Goal: Task Accomplishment & Management: Complete application form

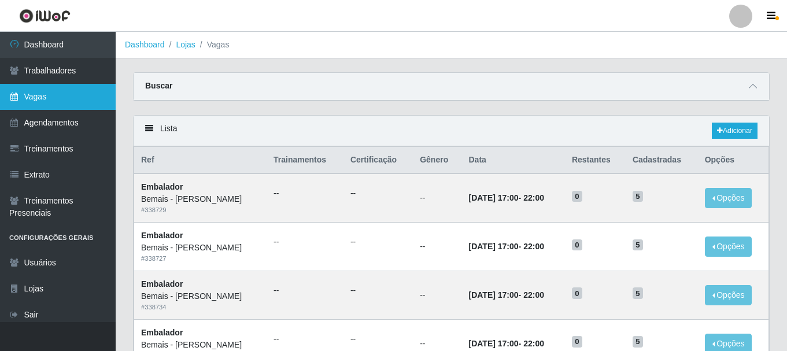
scroll to position [241, 0]
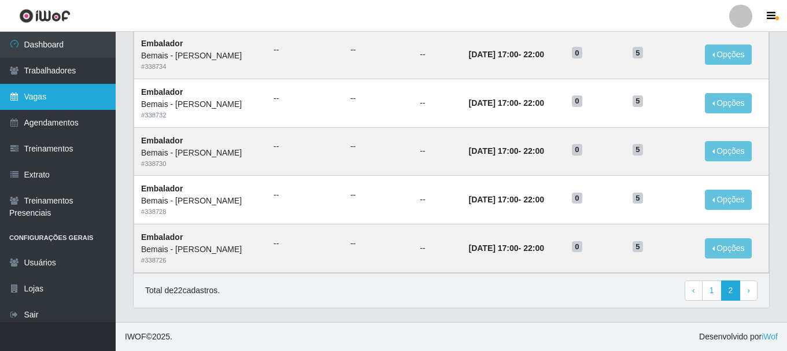
click at [64, 97] on link "Vagas" at bounding box center [58, 97] width 116 height 26
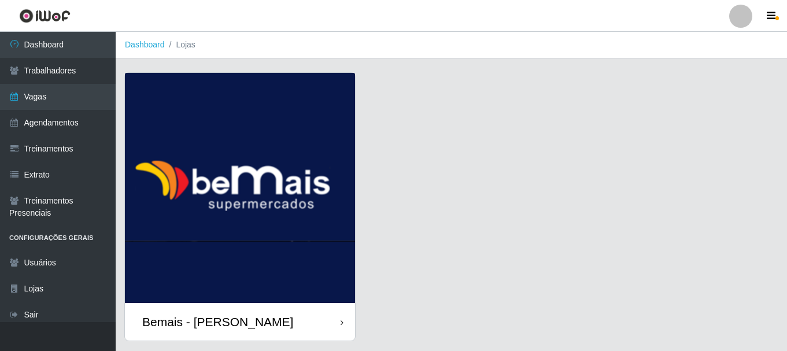
click at [281, 317] on div "Bemais - [PERSON_NAME]" at bounding box center [240, 322] width 230 height 38
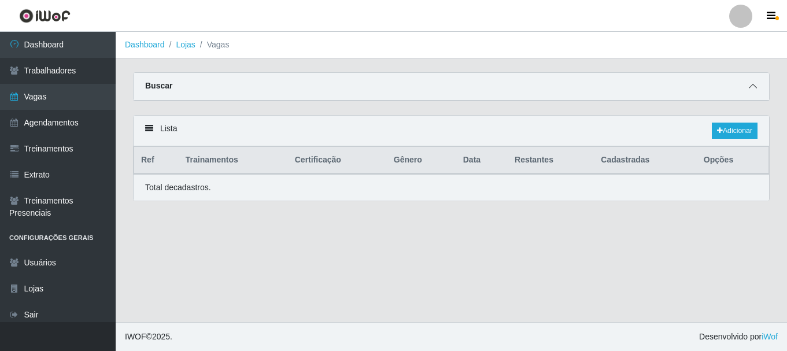
click at [756, 88] on icon at bounding box center [753, 86] width 8 height 8
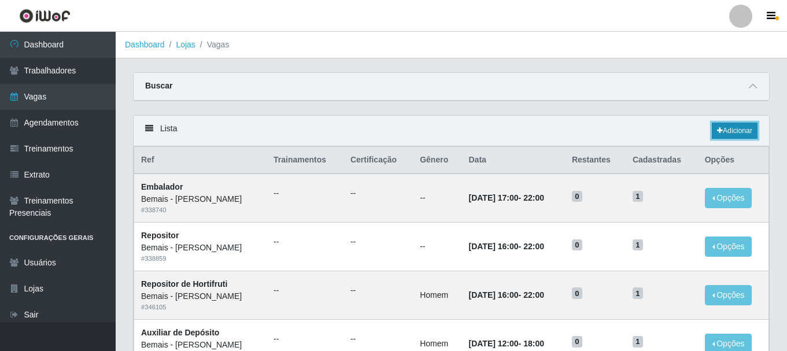
click at [720, 128] on link "Adicionar" at bounding box center [735, 131] width 46 height 16
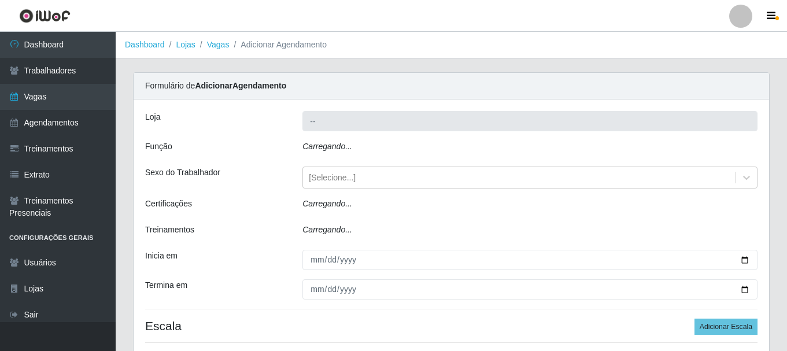
type input "Bemais - [PERSON_NAME]"
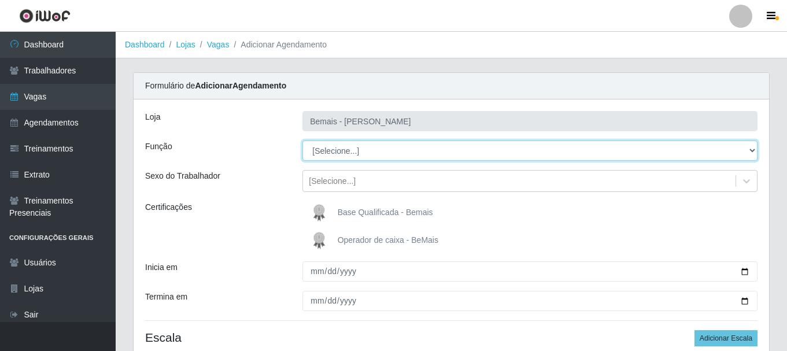
click at [393, 156] on select "[Selecione...] ASG ASG + ASG ++ Auxiliar de Depósito Auxiliar de Depósito + Aux…" at bounding box center [529, 150] width 455 height 20
select select "1"
click at [302, 140] on select "[Selecione...] ASG ASG + ASG ++ Auxiliar de Depósito Auxiliar de Depósito + Aux…" at bounding box center [529, 150] width 455 height 20
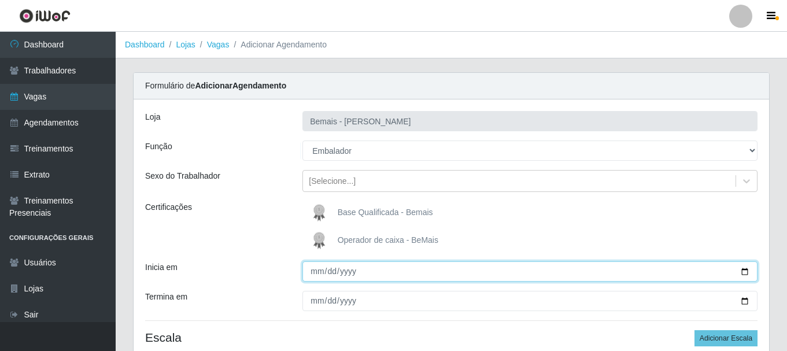
click at [741, 269] on input "Inicia em" at bounding box center [529, 271] width 455 height 20
type input "[DATE]"
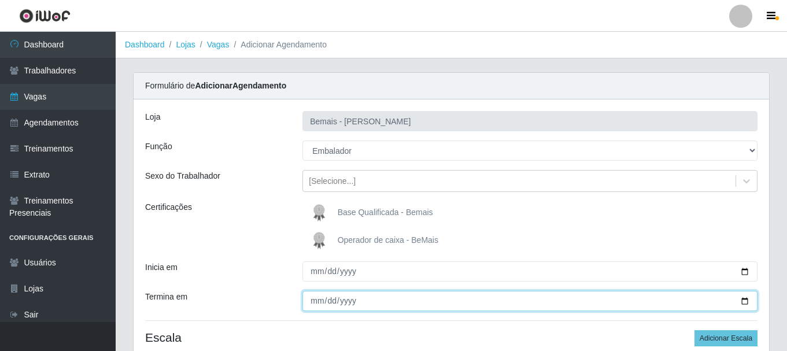
click at [741, 301] on input "Termina em" at bounding box center [529, 301] width 455 height 20
type input "[DATE]"
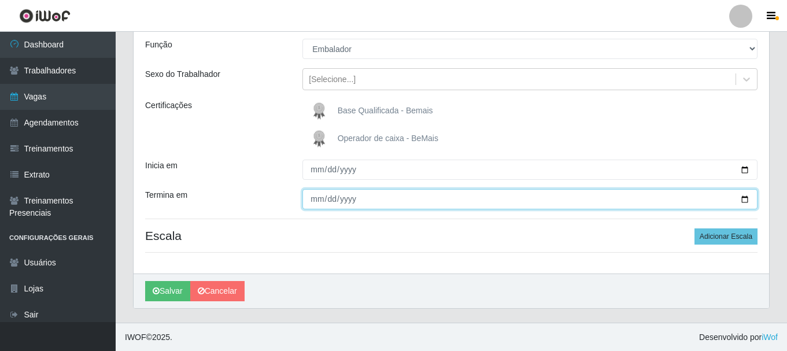
scroll to position [102, 0]
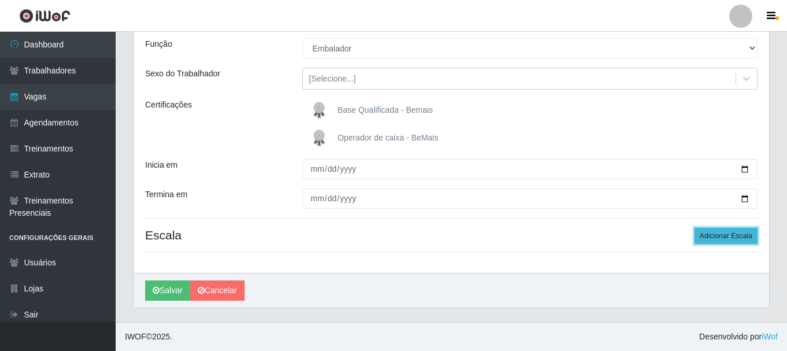
click at [724, 234] on button "Adicionar Escala" at bounding box center [725, 236] width 63 height 16
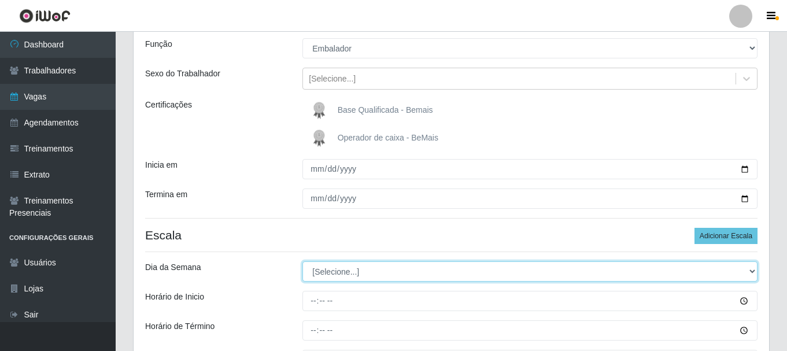
click at [330, 276] on select "[Selecione...] Segunda Terça Quarta Quinta Sexta Sábado Domingo" at bounding box center [529, 271] width 455 height 20
select select "1"
click at [302, 261] on select "[Selecione...] Segunda Terça Quarta Quinta Sexta Sábado Domingo" at bounding box center [529, 271] width 455 height 20
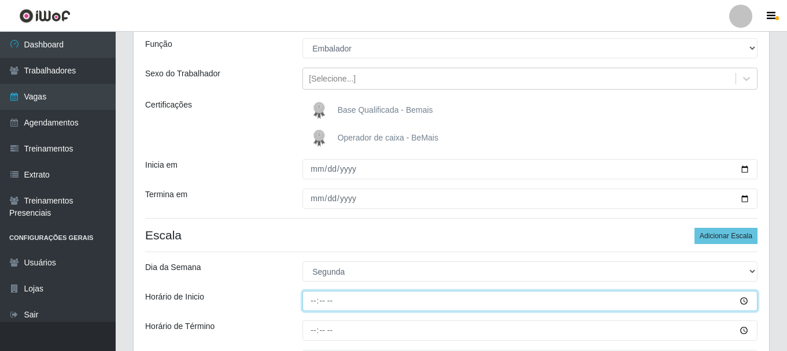
click at [312, 300] on input "Horário de Inicio" at bounding box center [529, 301] width 455 height 20
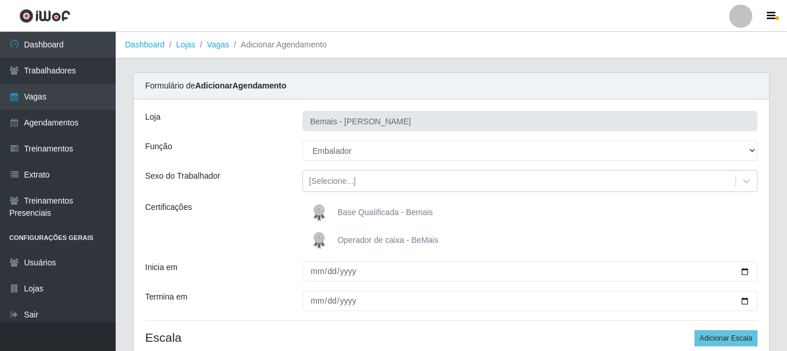
scroll to position [228, 0]
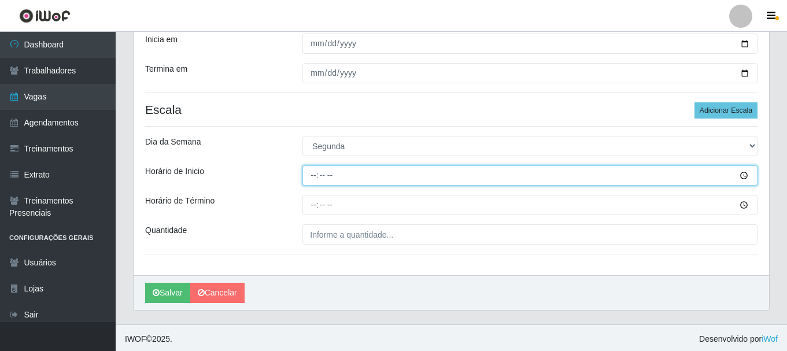
type input "17:00"
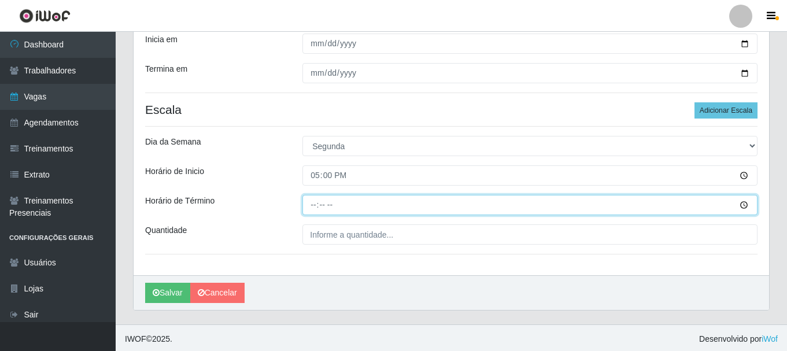
click at [313, 205] on input "Horário de Término" at bounding box center [529, 205] width 455 height 20
type input "22:00"
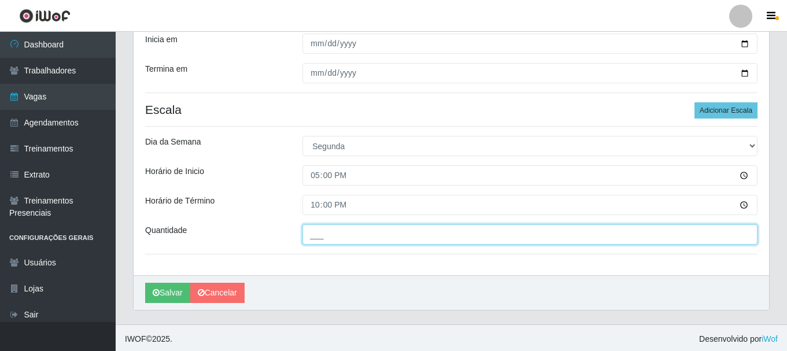
click at [331, 231] on input "___" at bounding box center [529, 234] width 455 height 20
type input "4__"
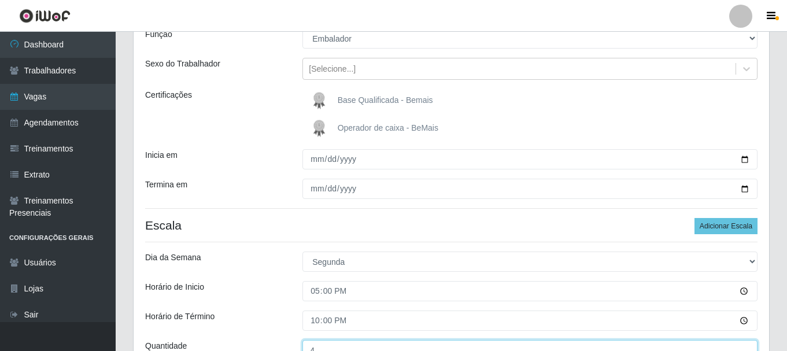
scroll to position [170, 0]
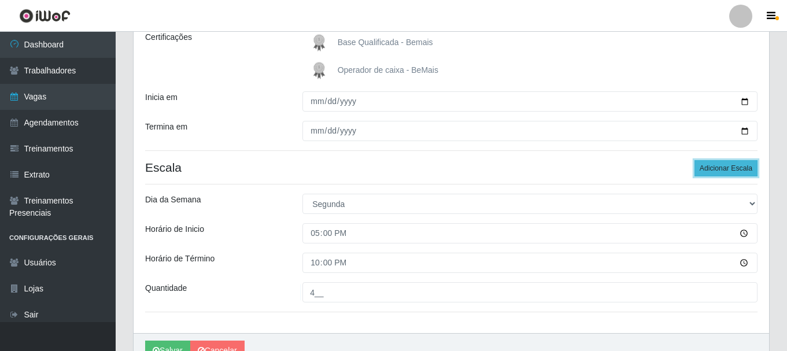
click at [731, 166] on button "Adicionar Escala" at bounding box center [725, 168] width 63 height 16
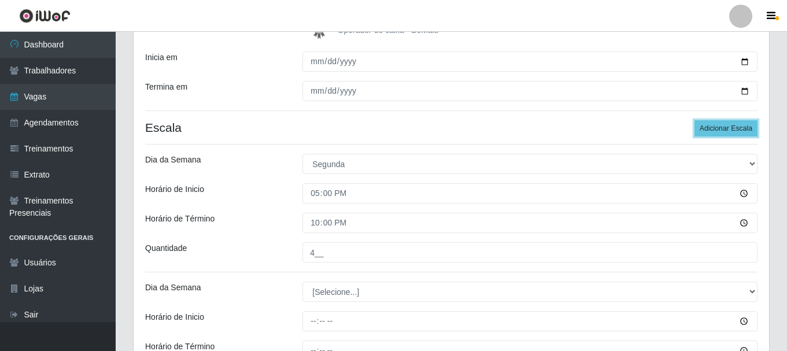
scroll to position [286, 0]
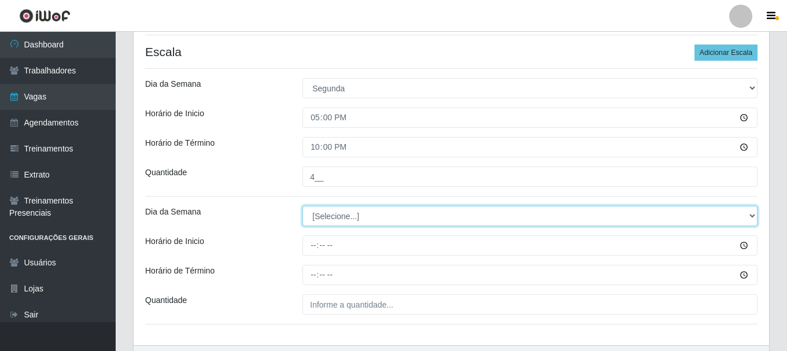
click at [316, 212] on select "[Selecione...] Segunda Terça Quarta Quinta Sexta Sábado Domingo" at bounding box center [529, 216] width 455 height 20
select select "2"
click at [302, 206] on select "[Selecione...] Segunda Terça Quarta Quinta Sexta Sábado Domingo" at bounding box center [529, 216] width 455 height 20
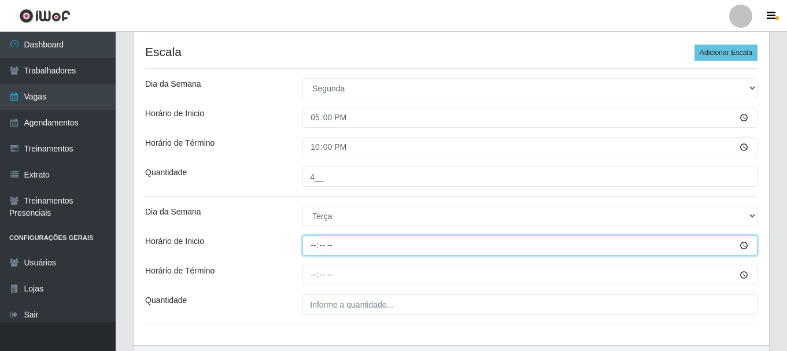
click at [312, 253] on input "Horário de Inicio" at bounding box center [529, 245] width 455 height 20
type input "17:00"
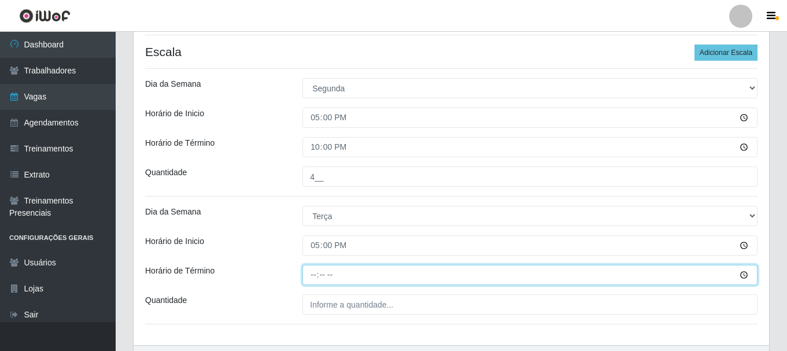
click at [317, 275] on input "Horário de Término" at bounding box center [529, 275] width 455 height 20
type input "22:00"
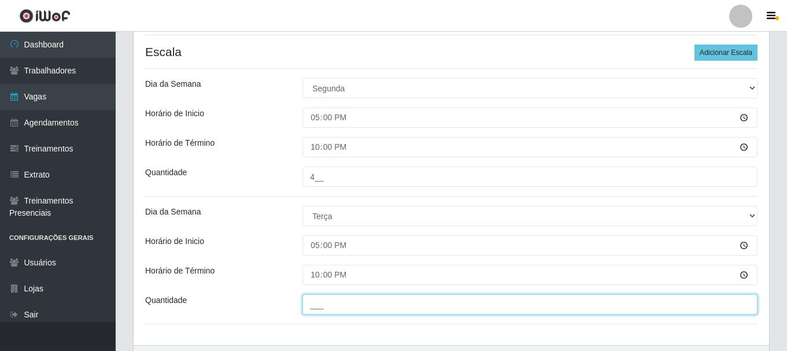
click at [327, 306] on input "___" at bounding box center [529, 304] width 455 height 20
type input "4__"
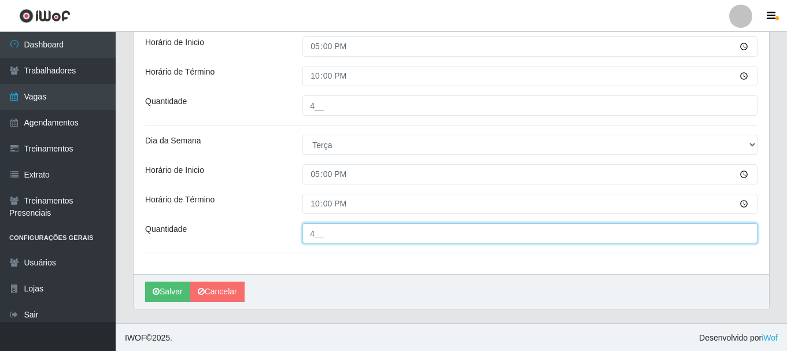
scroll to position [358, 0]
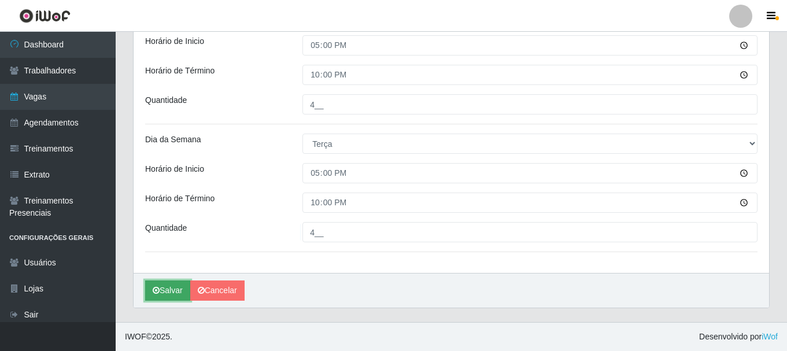
click at [176, 292] on button "Salvar" at bounding box center [167, 290] width 45 height 20
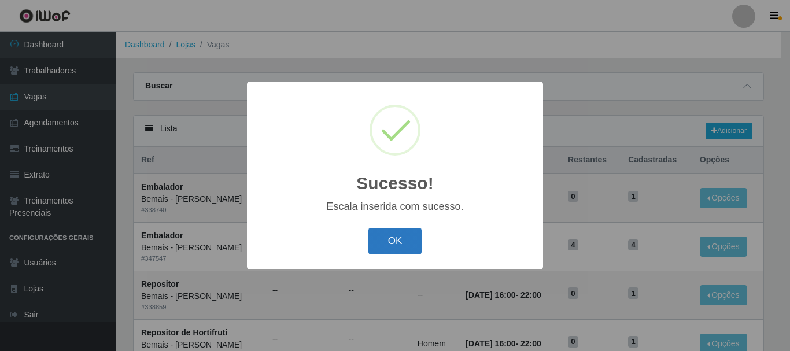
click at [393, 240] on button "OK" at bounding box center [395, 241] width 54 height 27
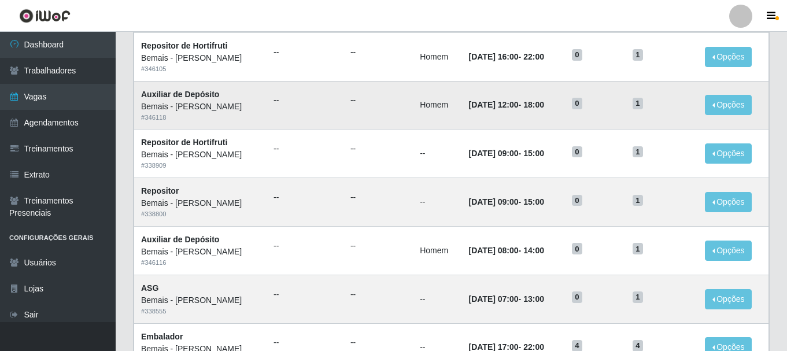
scroll to position [109, 0]
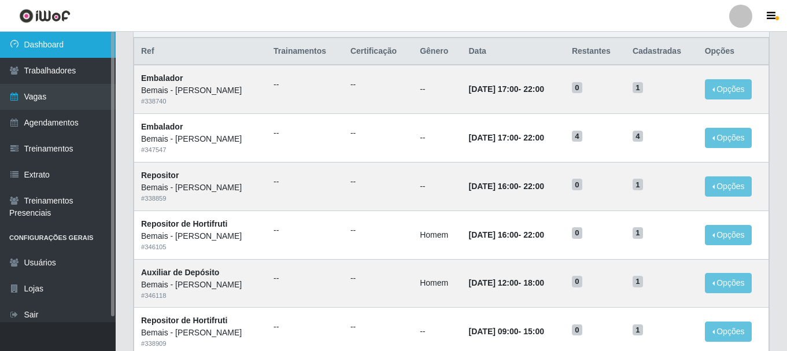
click at [29, 49] on link "Dashboard" at bounding box center [58, 45] width 116 height 26
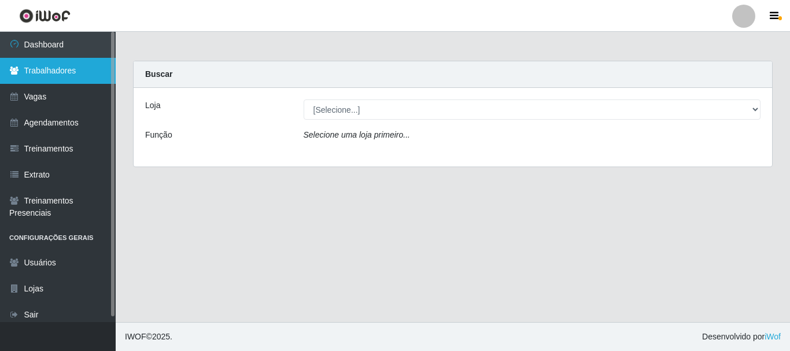
click at [55, 64] on link "Trabalhadores" at bounding box center [58, 71] width 116 height 26
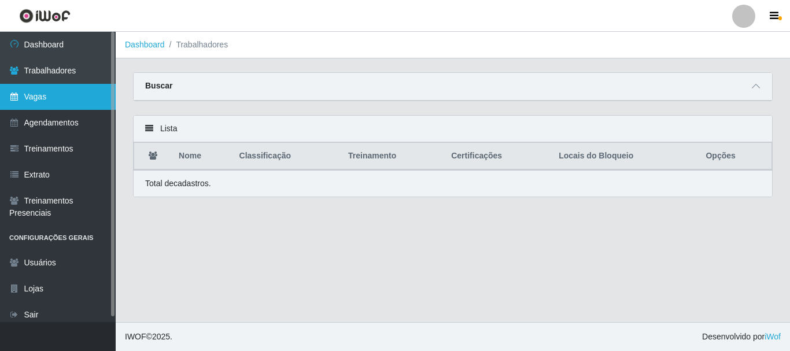
click at [34, 98] on link "Vagas" at bounding box center [58, 97] width 116 height 26
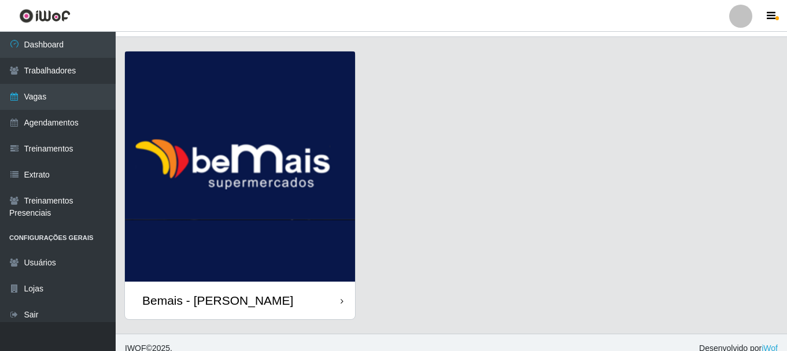
scroll to position [33, 0]
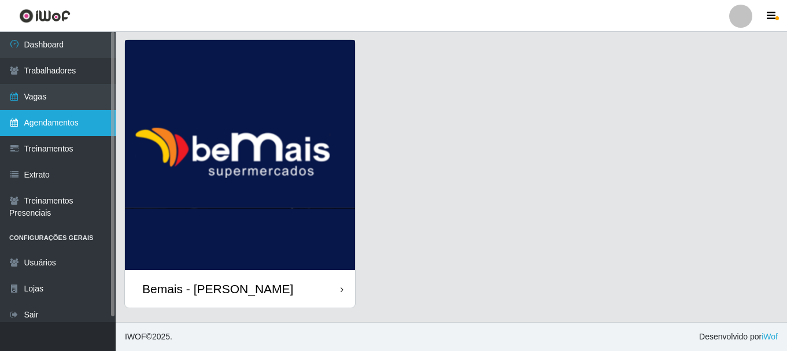
click at [86, 120] on link "Agendamentos" at bounding box center [58, 123] width 116 height 26
